Goal: Information Seeking & Learning: Learn about a topic

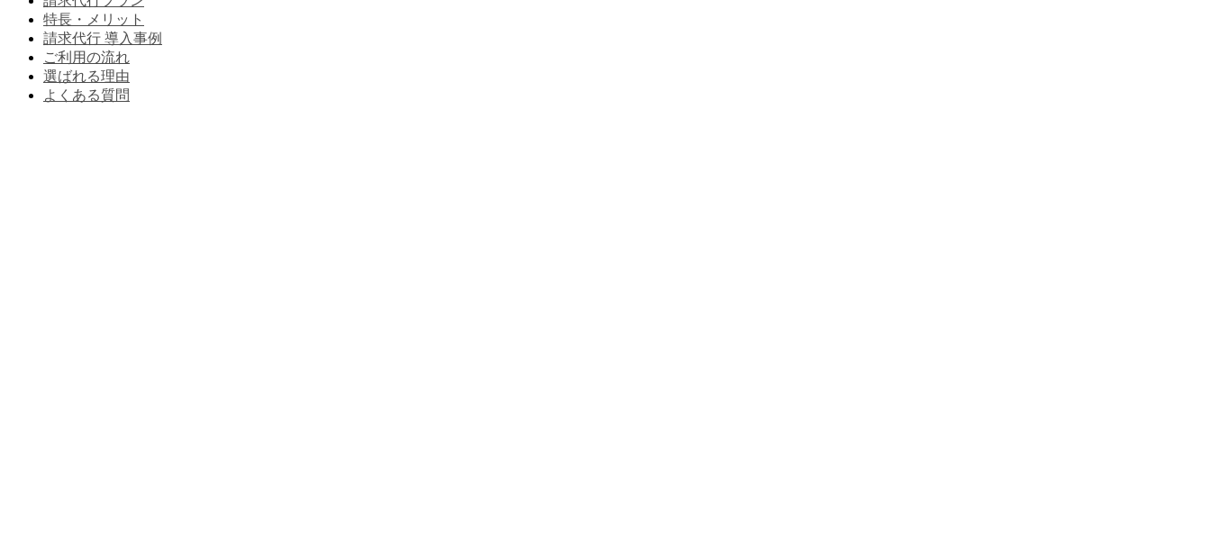
scroll to position [721, 0]
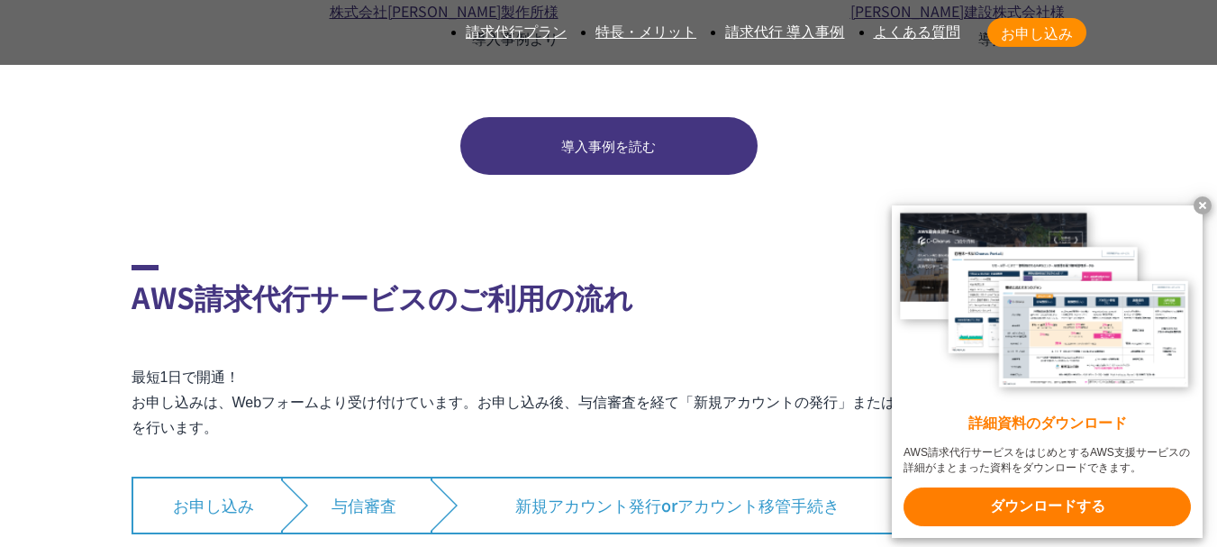
scroll to position [12341, 0]
